Goal: Task Accomplishment & Management: Manage account settings

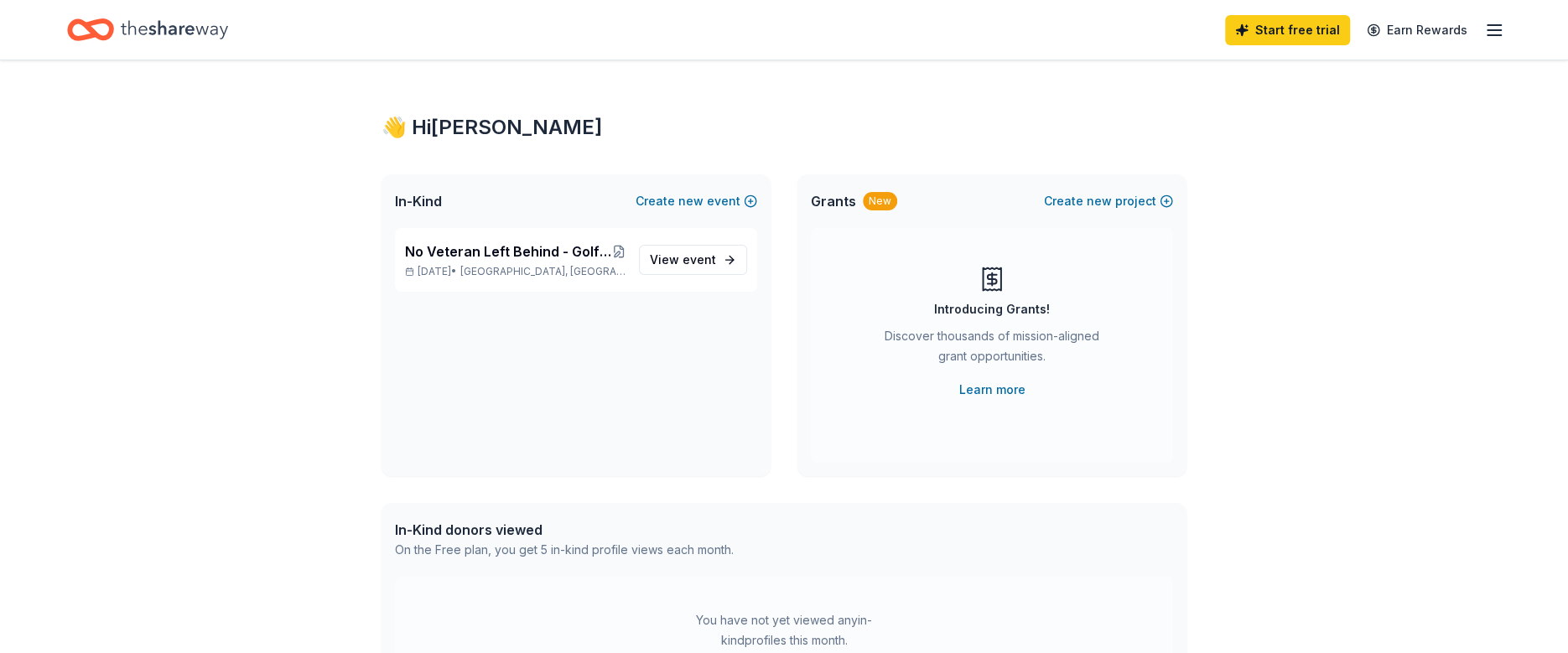
click at [1483, 31] on div "Start free trial Earn Rewards" at bounding box center [1365, 30] width 280 height 39
click at [1500, 27] on icon "button" at bounding box center [1494, 30] width 20 height 20
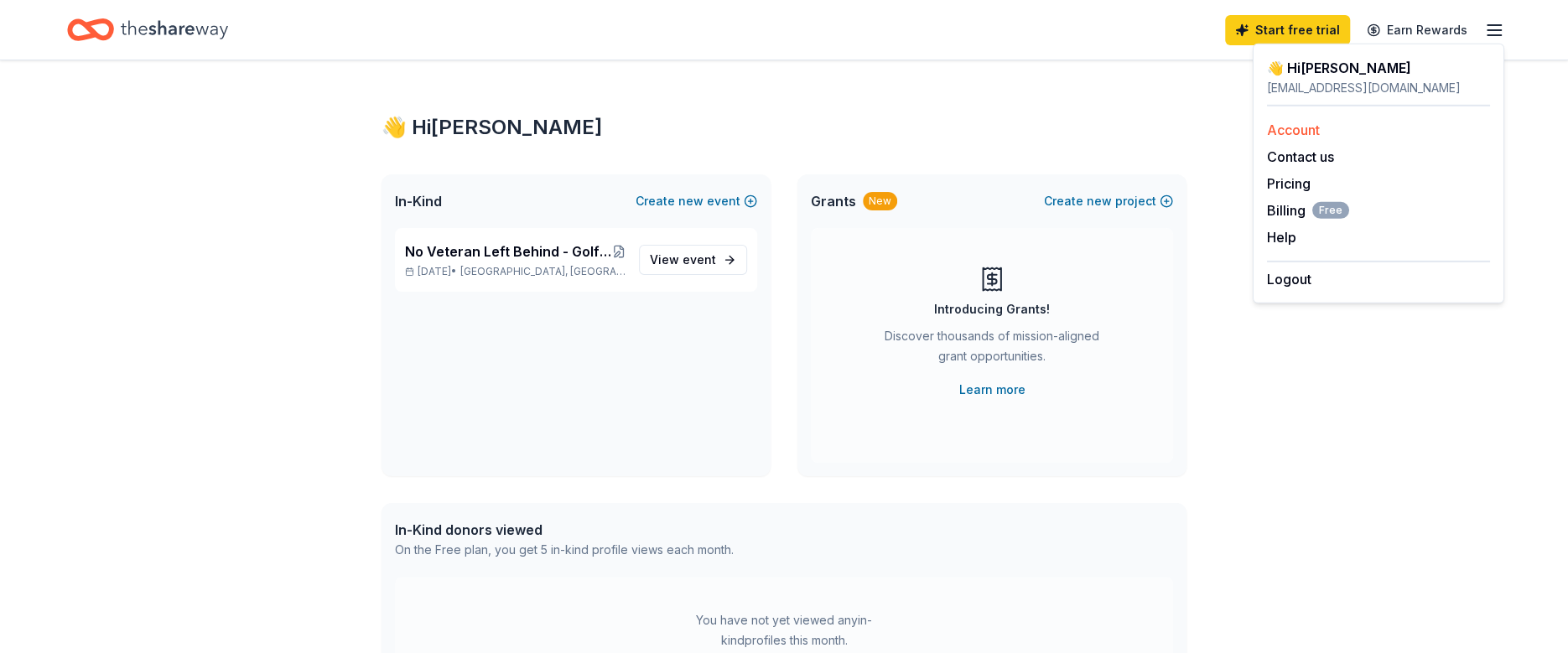
click at [1280, 125] on link "Account" at bounding box center [1293, 130] width 53 height 17
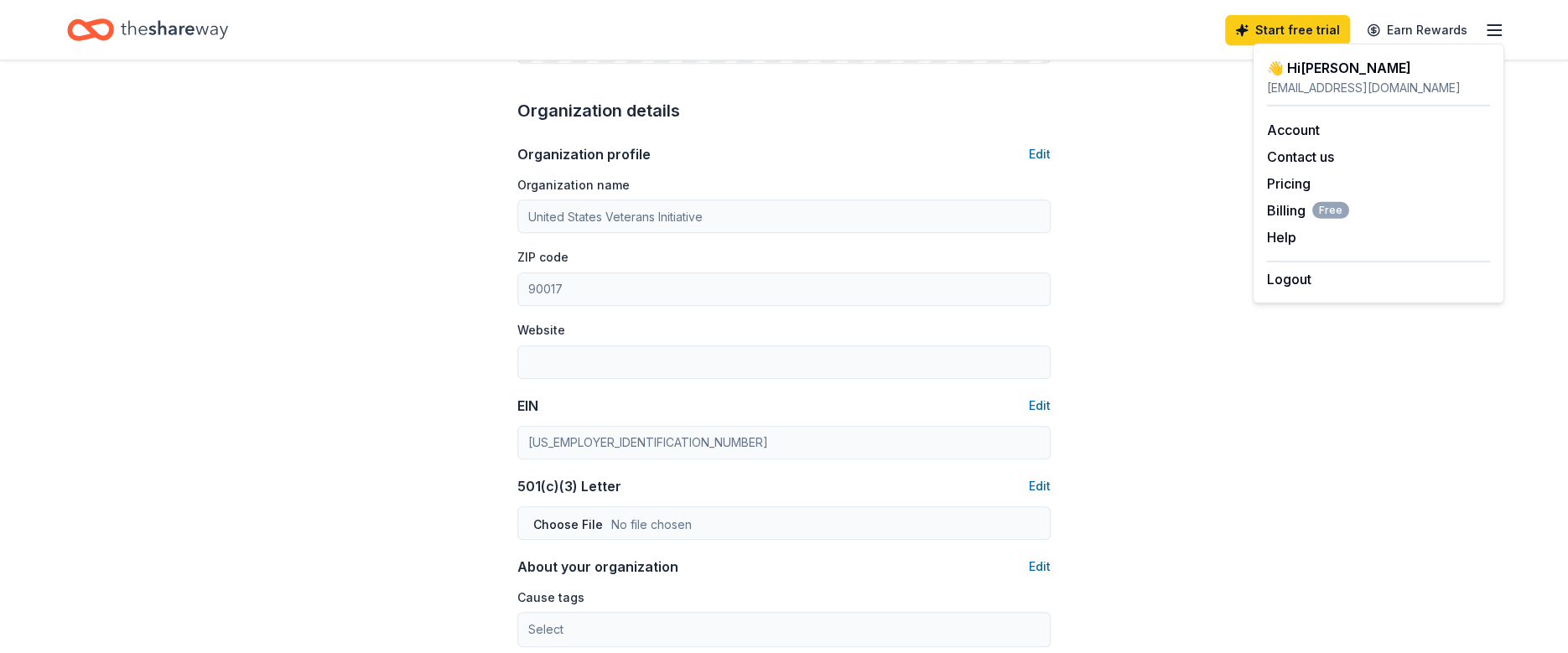
scroll to position [1021, 0]
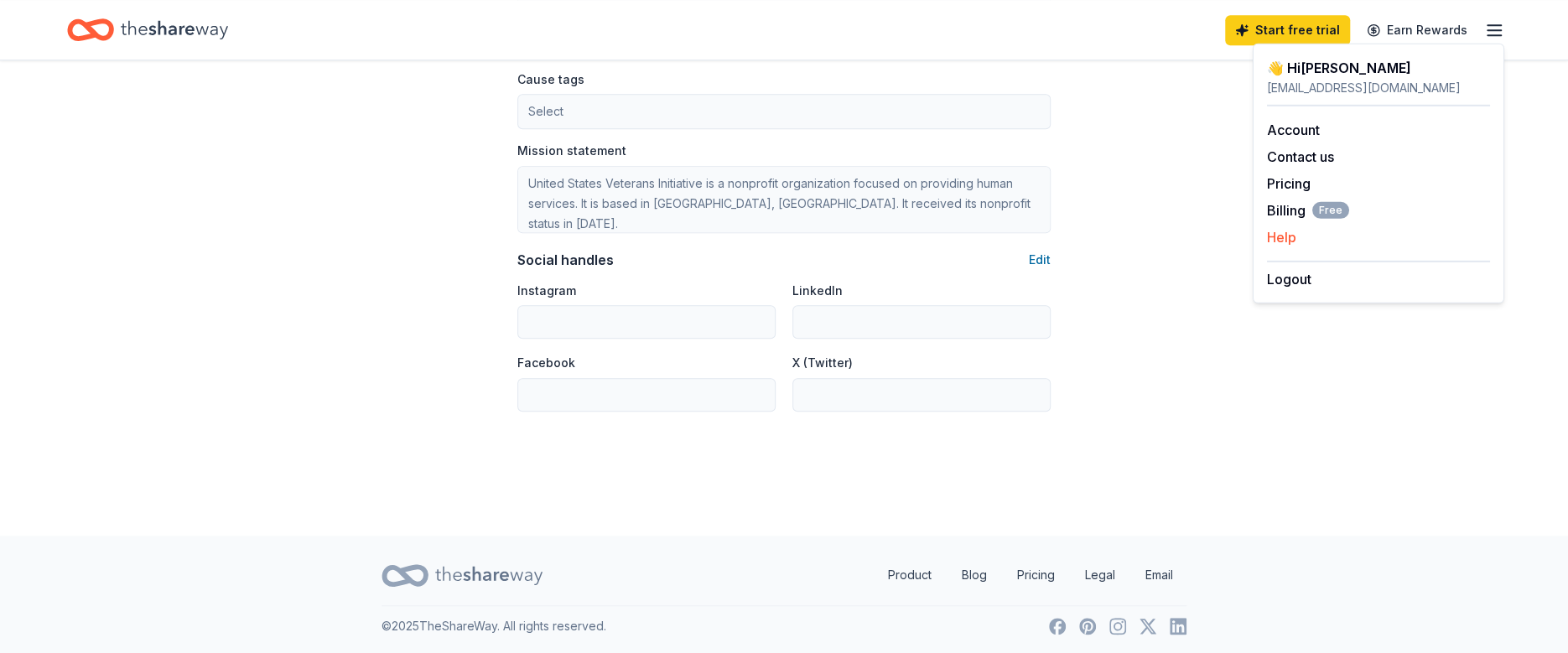
click at [1277, 235] on button "Help" at bounding box center [1282, 236] width 30 height 20
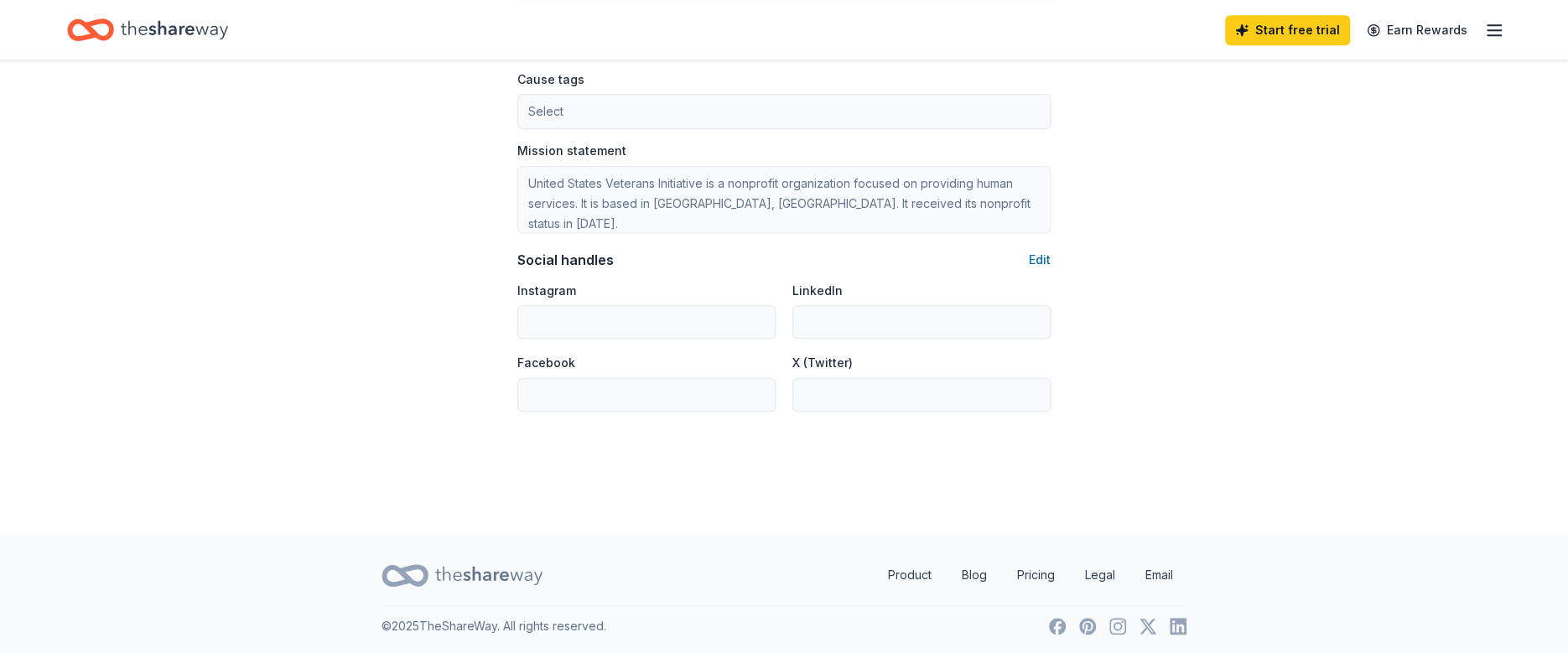
click at [1492, 28] on icon "button" at bounding box center [1494, 30] width 20 height 20
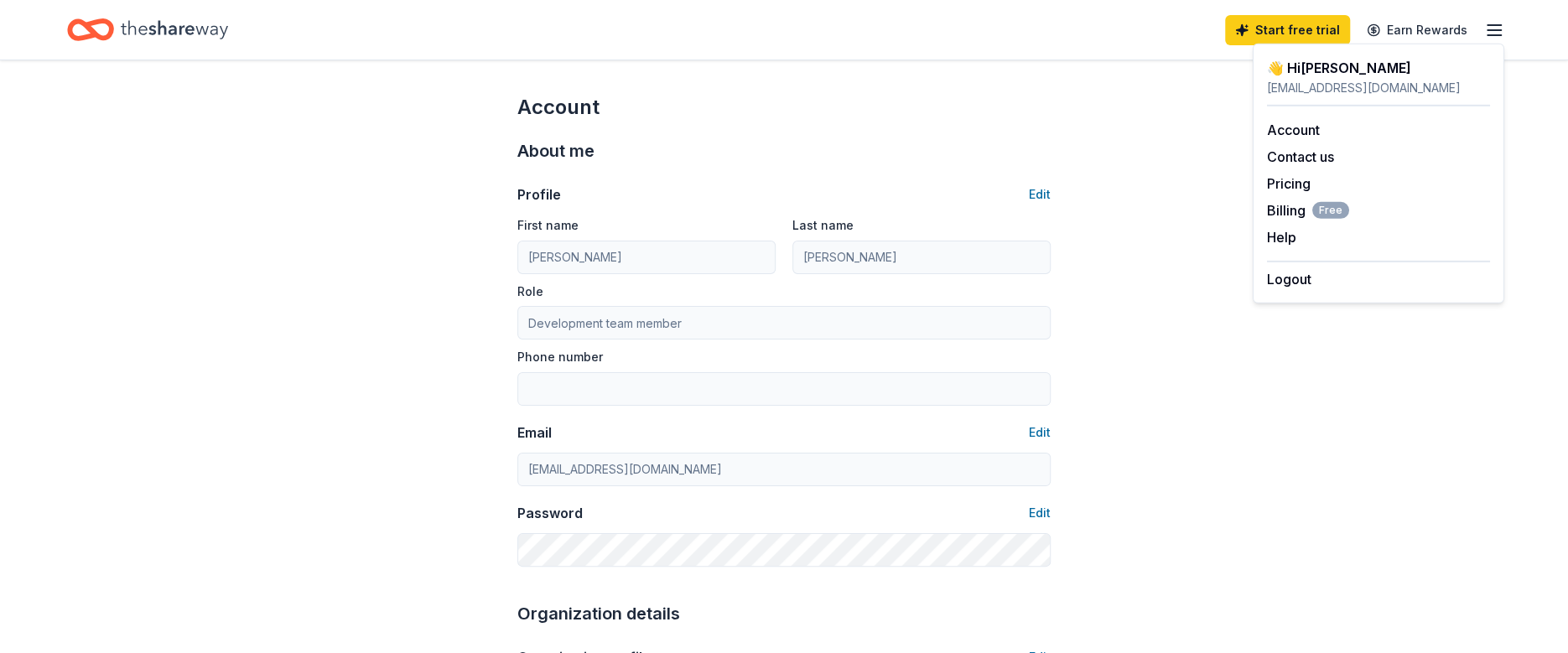
scroll to position [0, 0]
click at [1046, 192] on button "Edit" at bounding box center [1039, 194] width 22 height 20
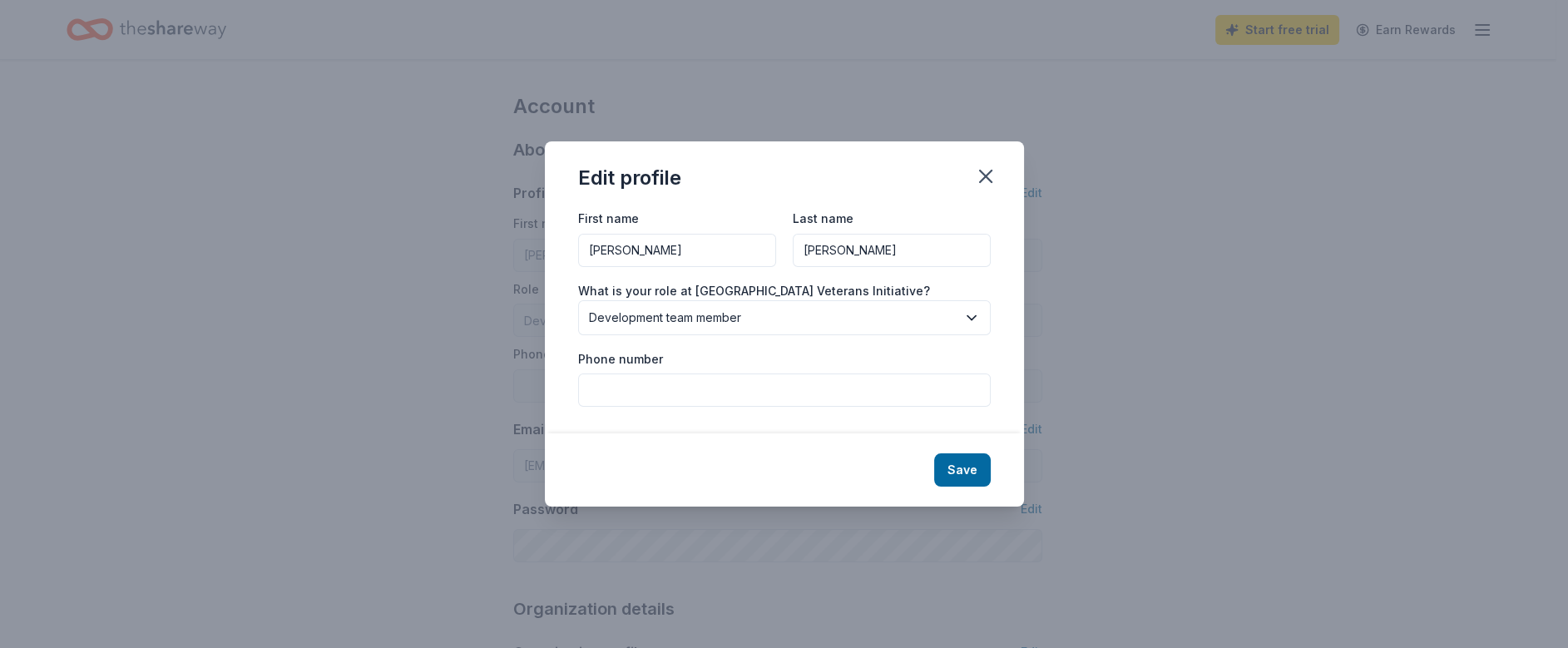
drag, startPoint x: 856, startPoint y: 251, endPoint x: 753, endPoint y: 245, distance: 103.2
click at [753, 245] on div "First name [PERSON_NAME] name [PERSON_NAME]" at bounding box center [785, 238] width 412 height 59
drag, startPoint x: 652, startPoint y: 250, endPoint x: 493, endPoint y: 253, distance: 159.0
click at [493, 253] on div "Edit profile First name [PERSON_NAME] Last name What is your role at United Sta…" at bounding box center [784, 324] width 1568 height 648
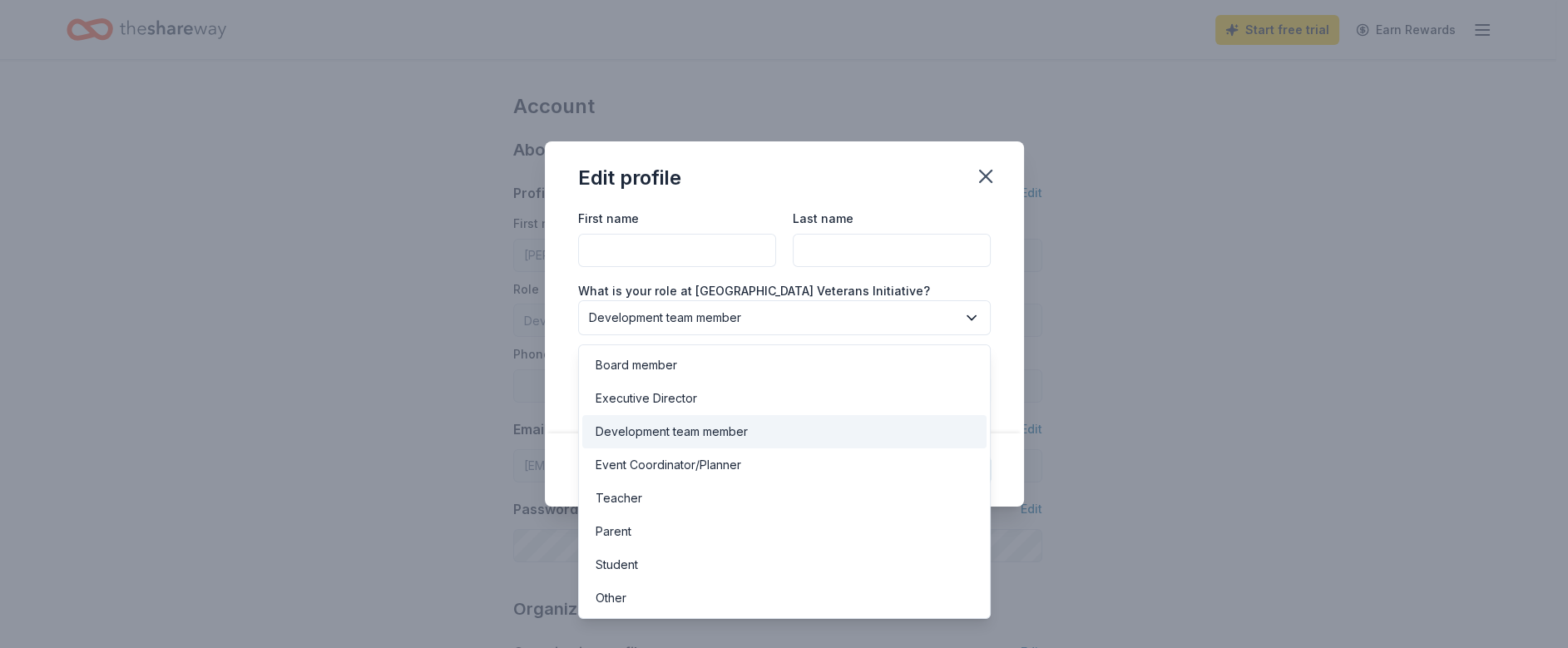
drag, startPoint x: 813, startPoint y: 317, endPoint x: 503, endPoint y: 319, distance: 310.0
click at [503, 319] on div "Edit profile First name Last name What is your role at United States Veterans I…" at bounding box center [784, 324] width 1568 height 648
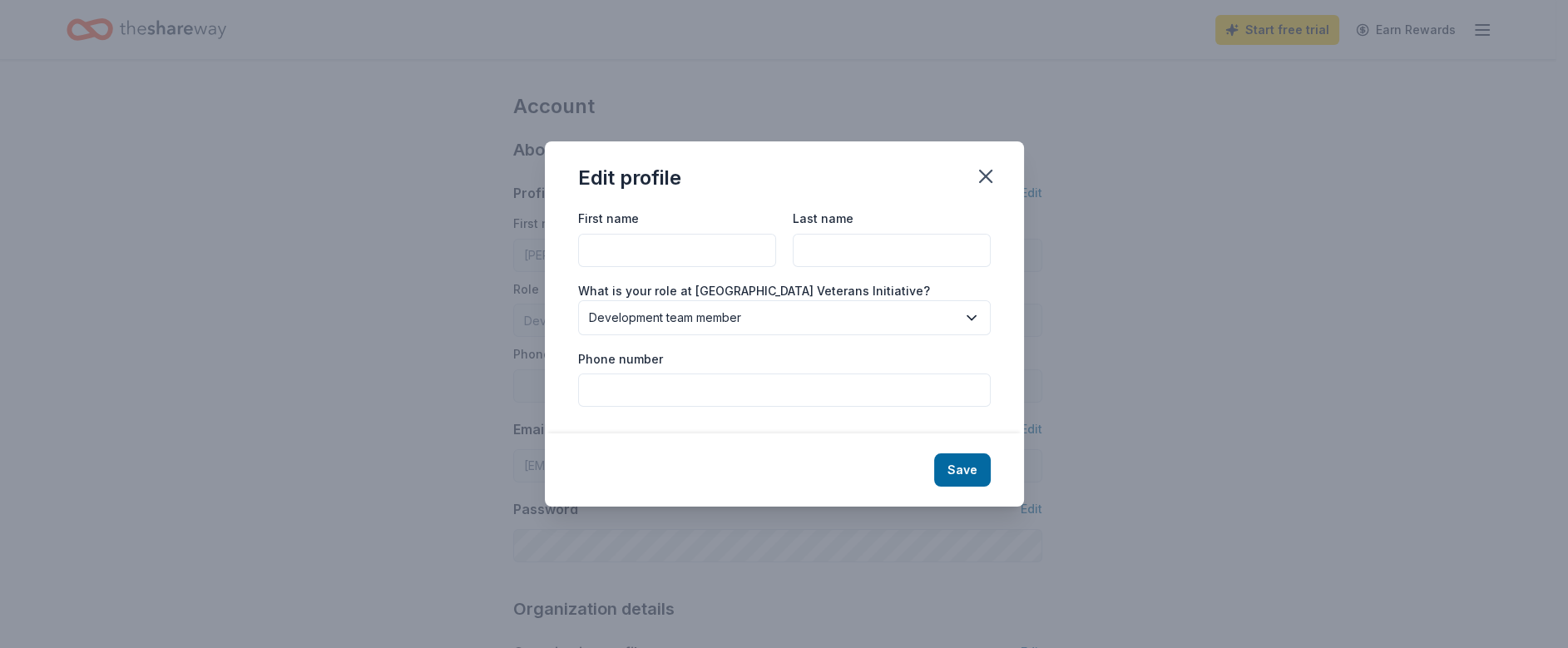
click at [701, 314] on span "Development team member" at bounding box center [773, 317] width 368 height 20
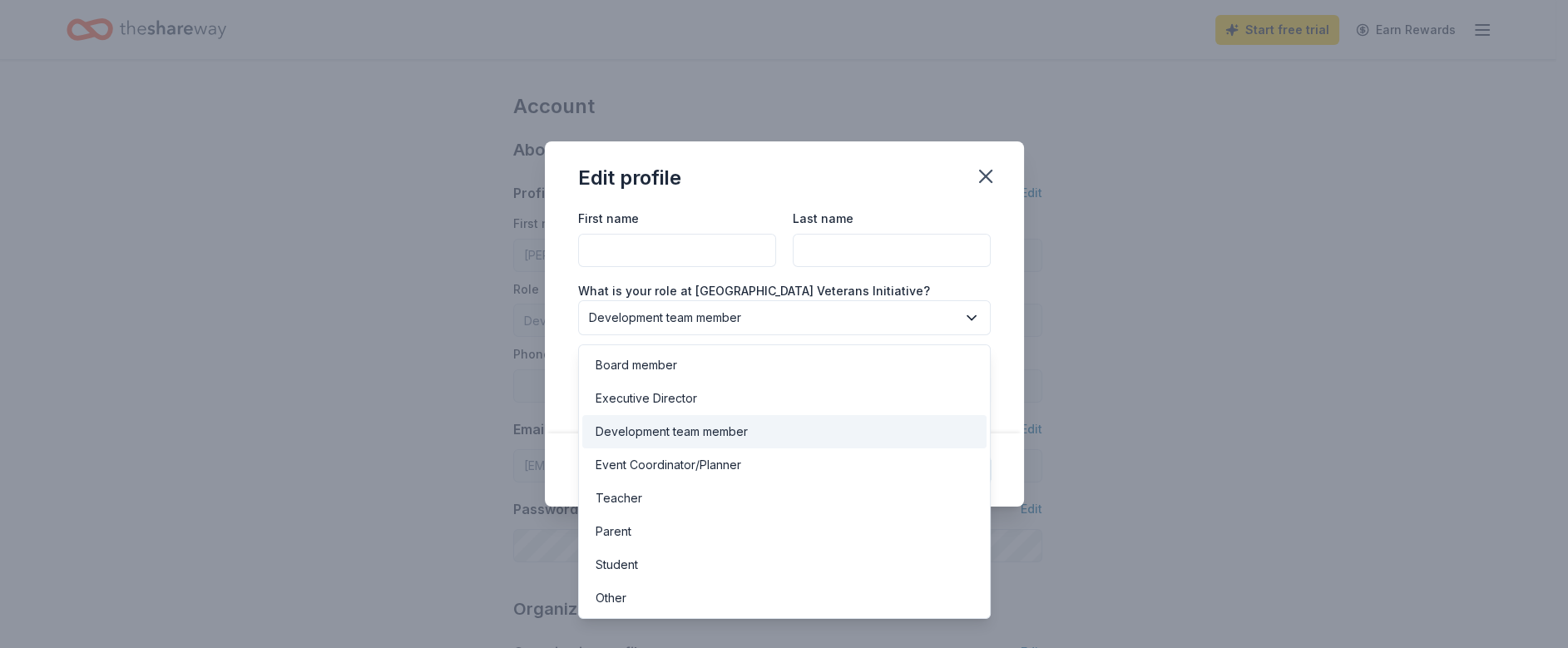
click at [754, 321] on span "Development team member" at bounding box center [773, 317] width 368 height 20
click at [659, 582] on div "Other" at bounding box center [785, 598] width 405 height 33
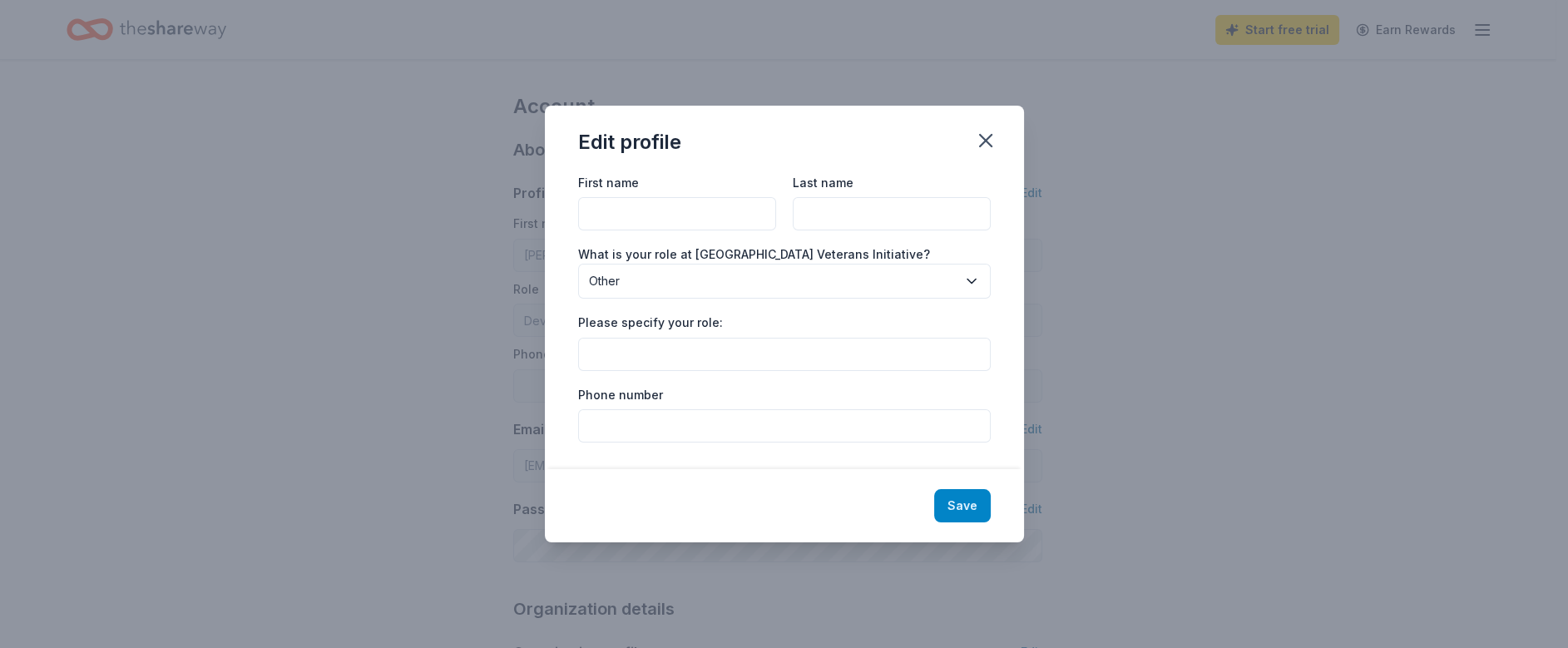
click at [955, 503] on button "Save" at bounding box center [963, 505] width 57 height 33
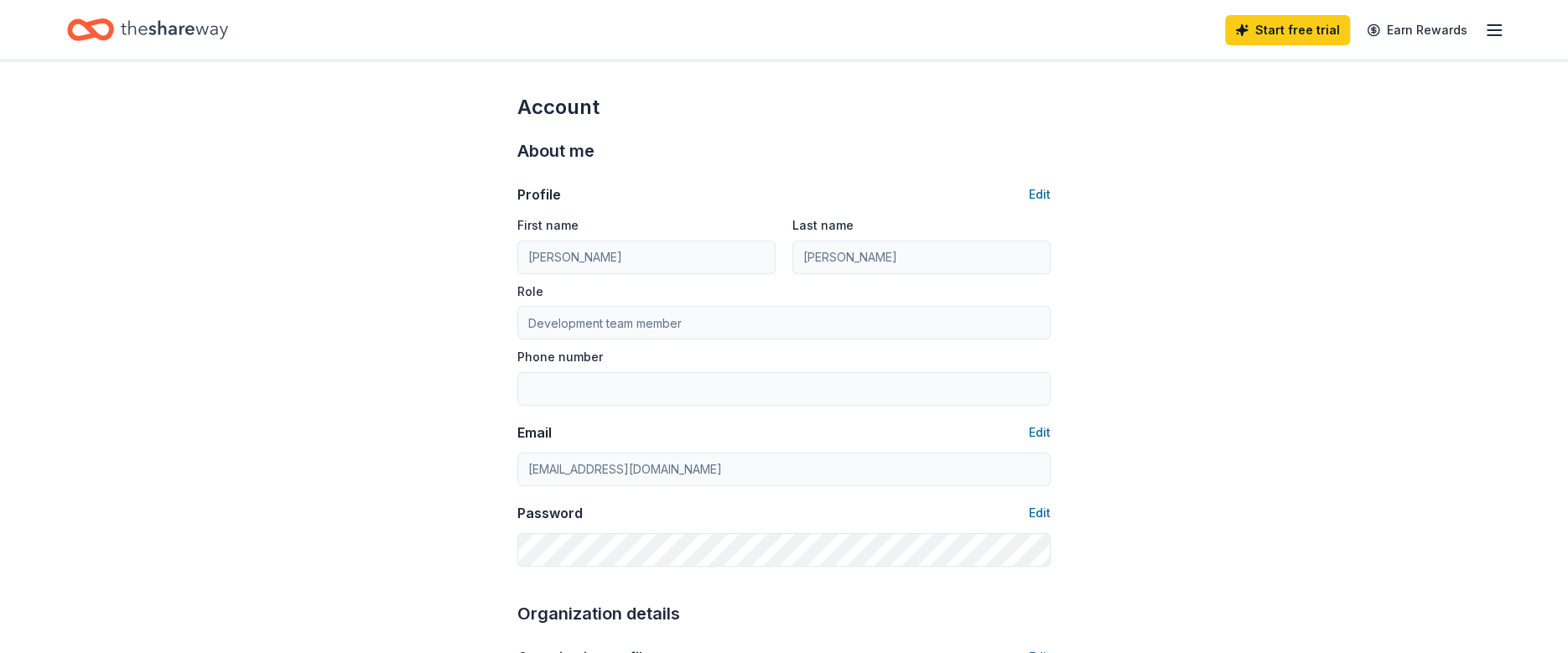
type input "Other"
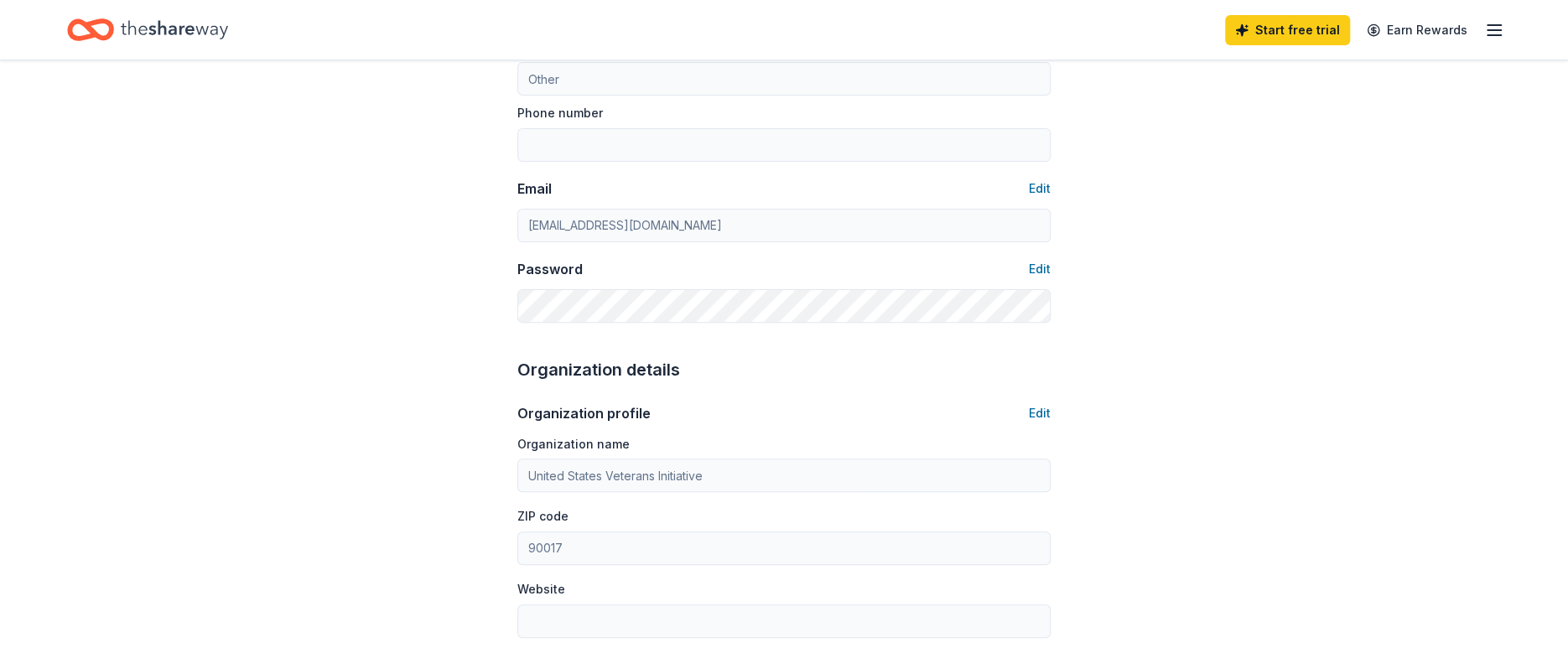
scroll to position [252, 0]
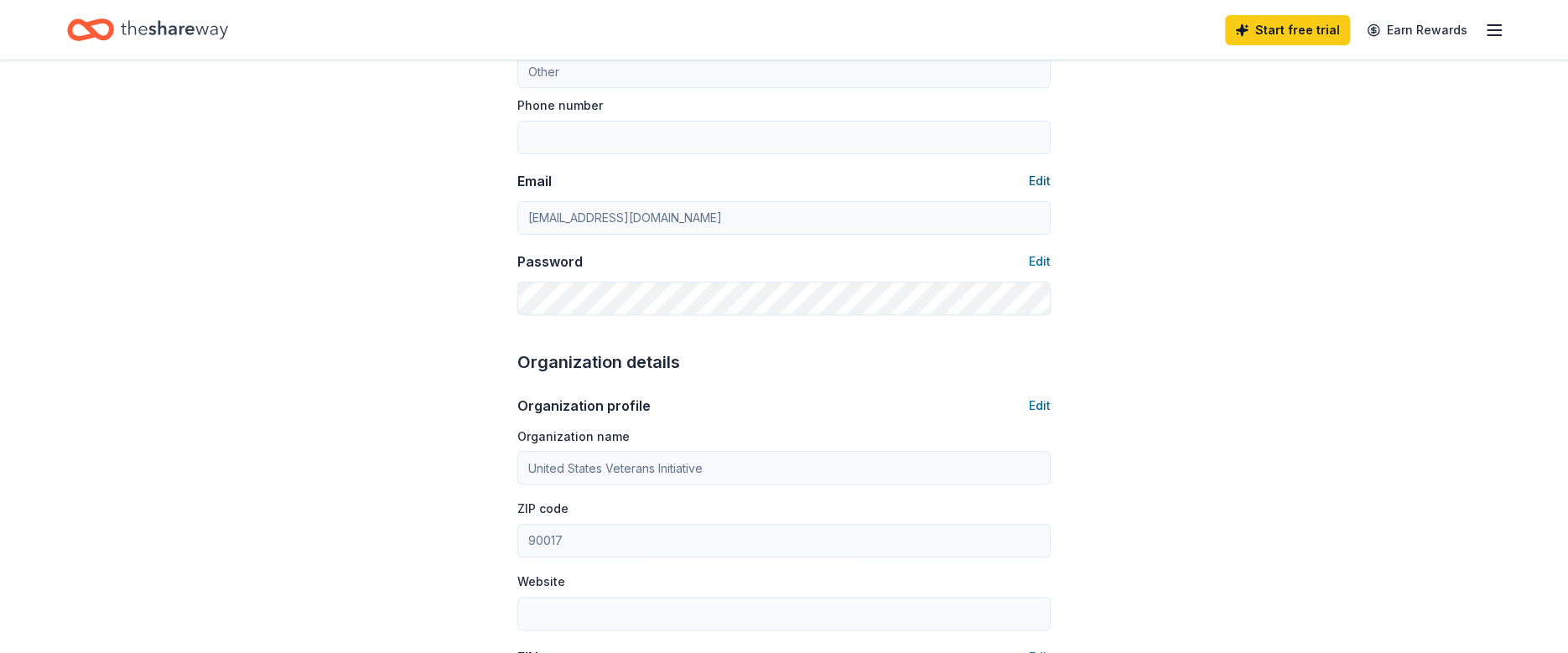
click at [1045, 178] on button "Edit" at bounding box center [1039, 181] width 22 height 20
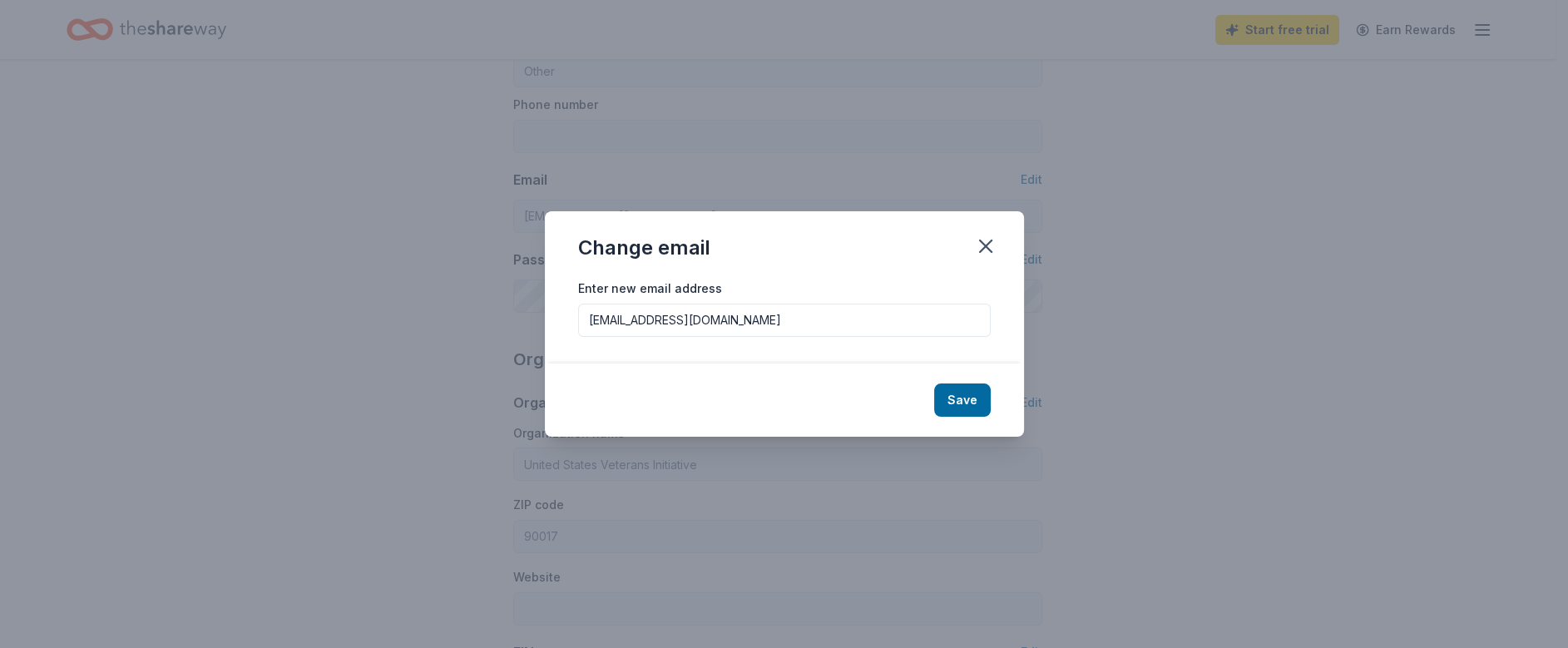
click at [814, 321] on input "[EMAIL_ADDRESS][DOMAIN_NAME]" at bounding box center [785, 320] width 412 height 33
type input "[EMAIL_ADDRESS]"
drag, startPoint x: 839, startPoint y: 315, endPoint x: 343, endPoint y: 322, distance: 496.0
click at [343, 322] on div "Change email Enter new email address [EMAIL_ADDRESS] Save" at bounding box center [784, 324] width 1568 height 648
click at [973, 391] on button "Save" at bounding box center [963, 400] width 57 height 33
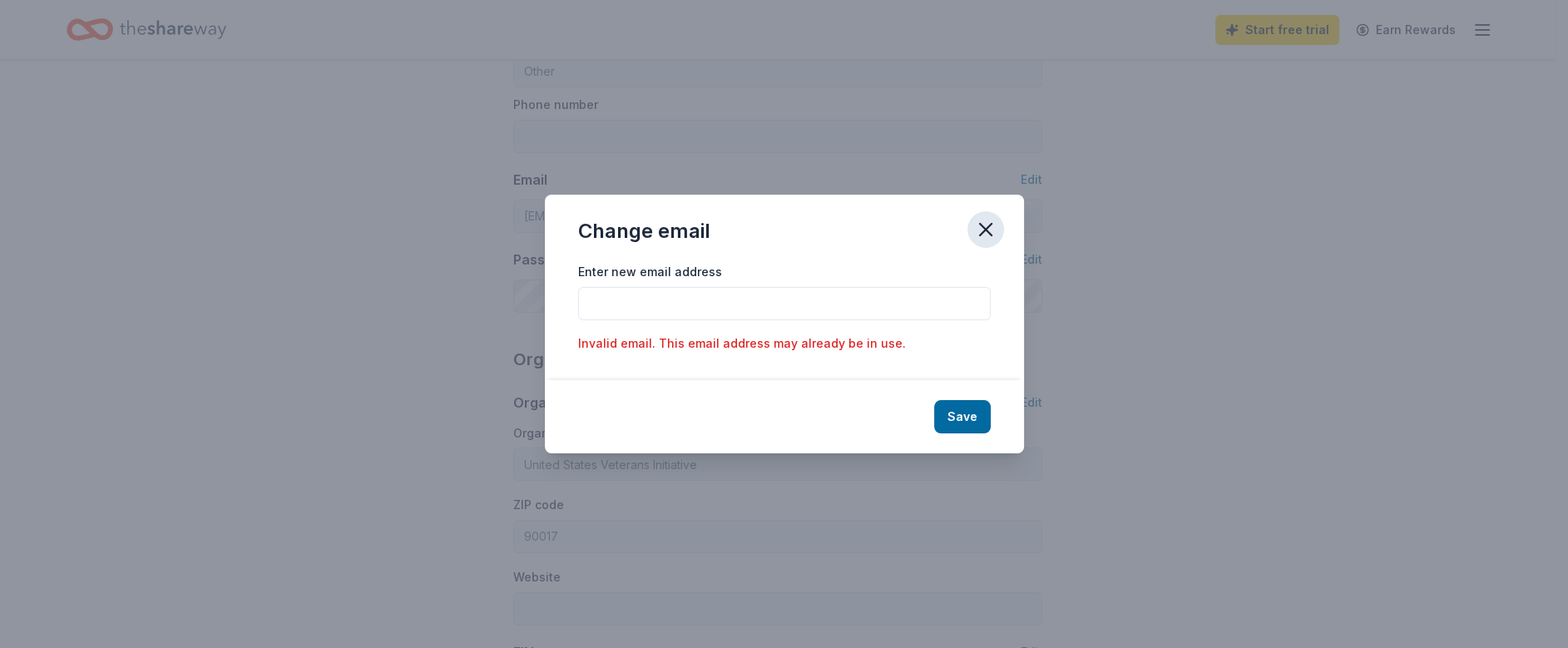
click at [975, 224] on icon "button" at bounding box center [985, 229] width 24 height 24
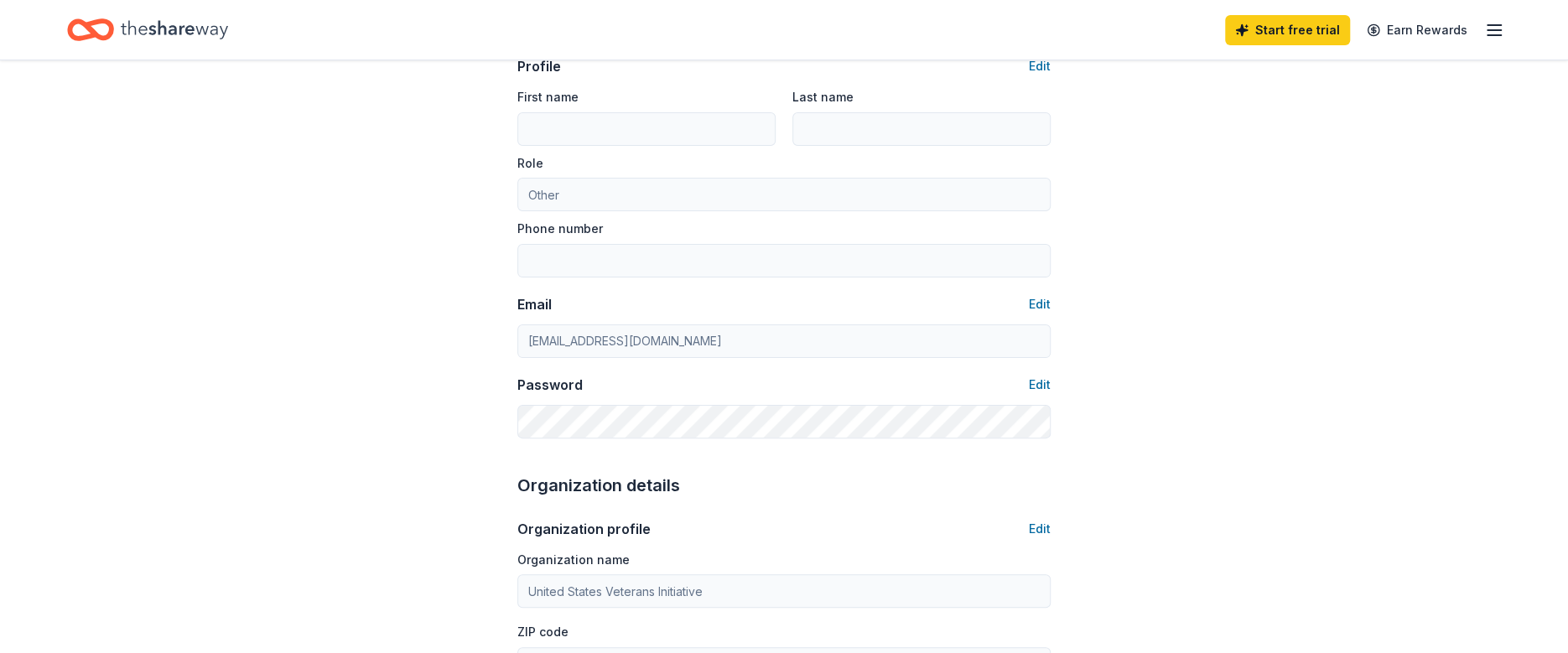
scroll to position [0, 0]
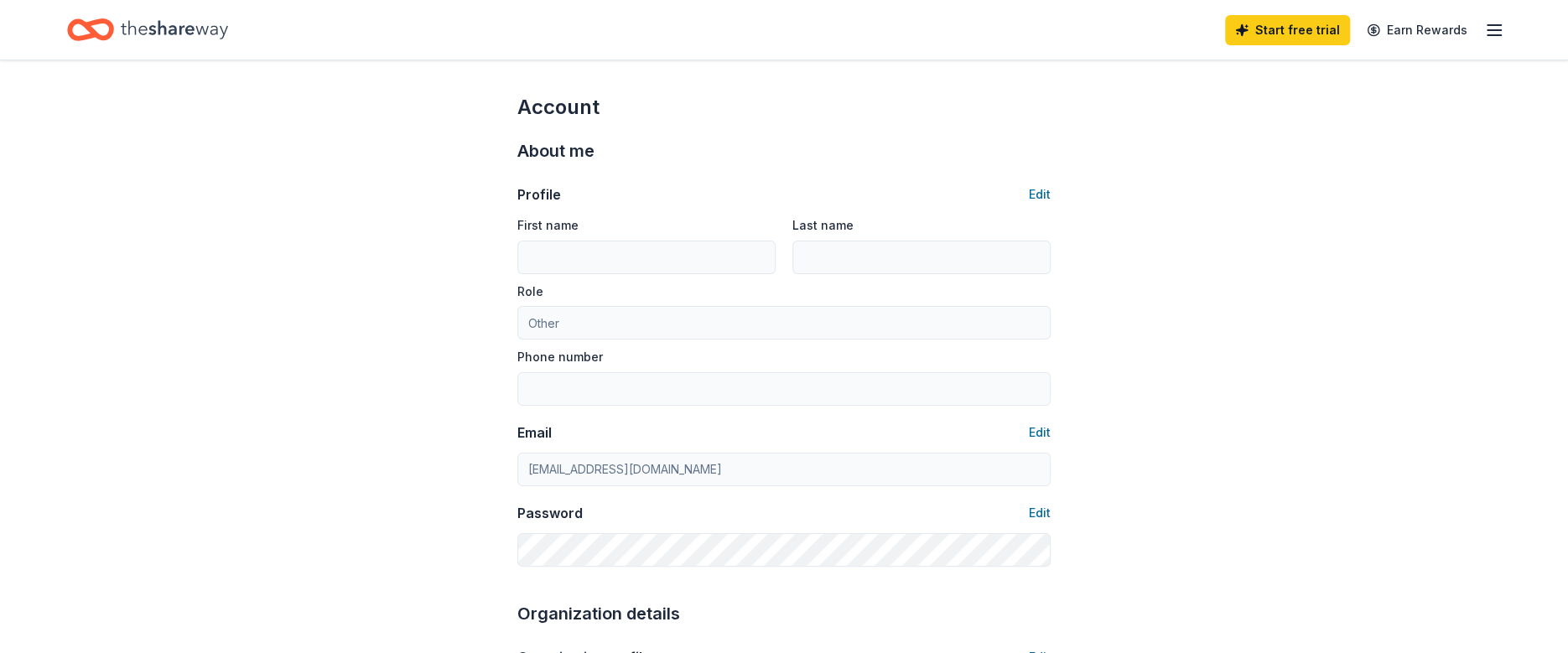
click at [1488, 35] on line "button" at bounding box center [1494, 35] width 13 height 0
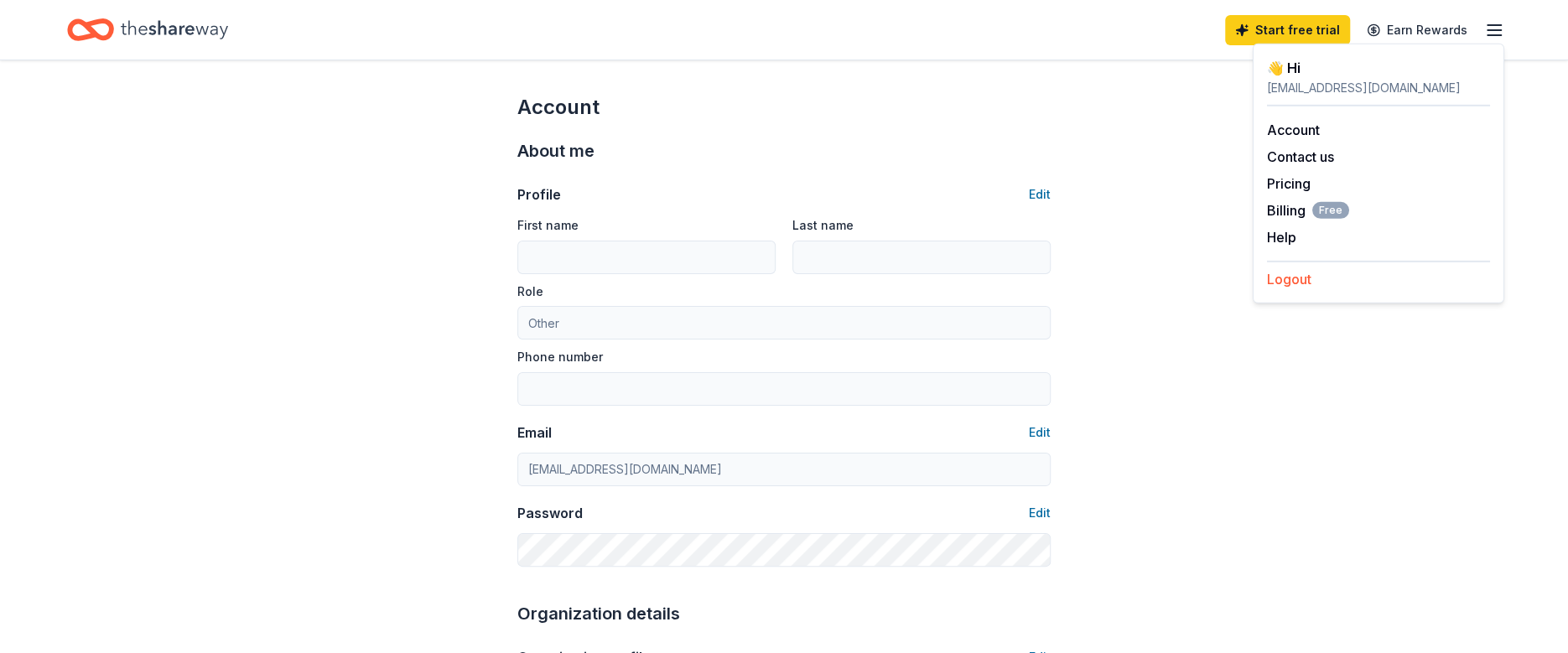
click at [1287, 277] on button "Logout" at bounding box center [1289, 279] width 44 height 20
